Goal: Information Seeking & Learning: Learn about a topic

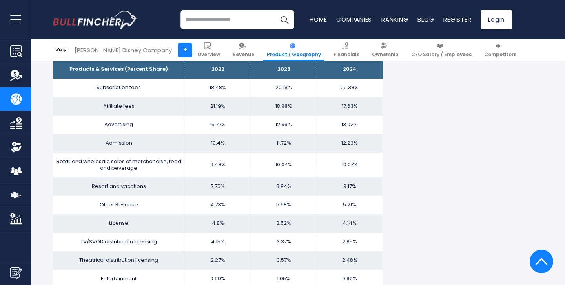
scroll to position [523, 0]
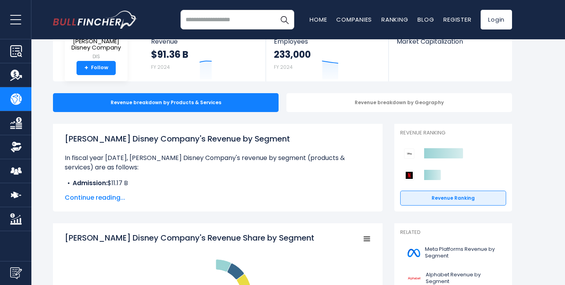
scroll to position [55, 0]
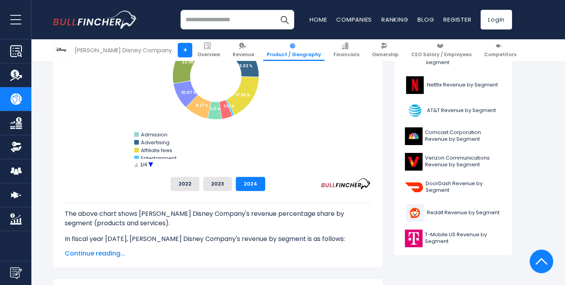
scroll to position [272, 0]
